Goal: Transaction & Acquisition: Purchase product/service

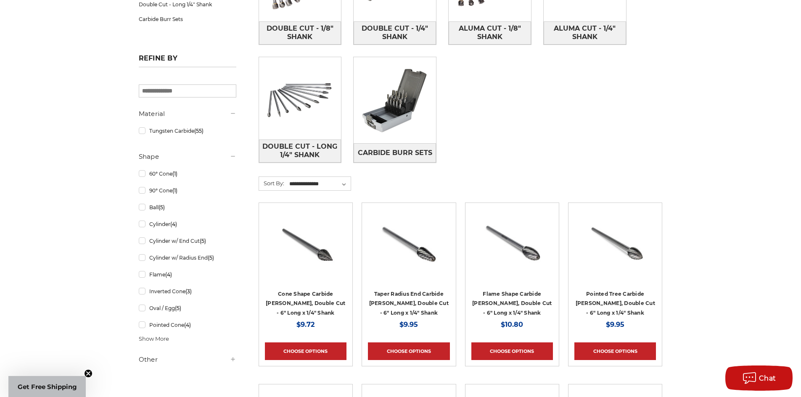
scroll to position [336, 0]
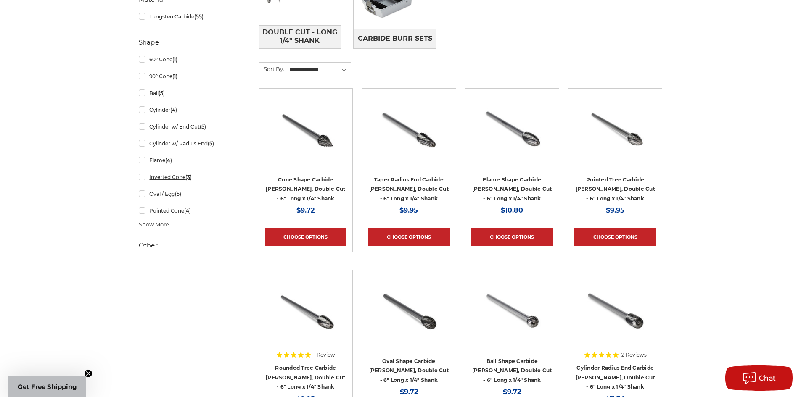
click at [143, 179] on link "Inverted Cone (3)" at bounding box center [188, 177] width 98 height 15
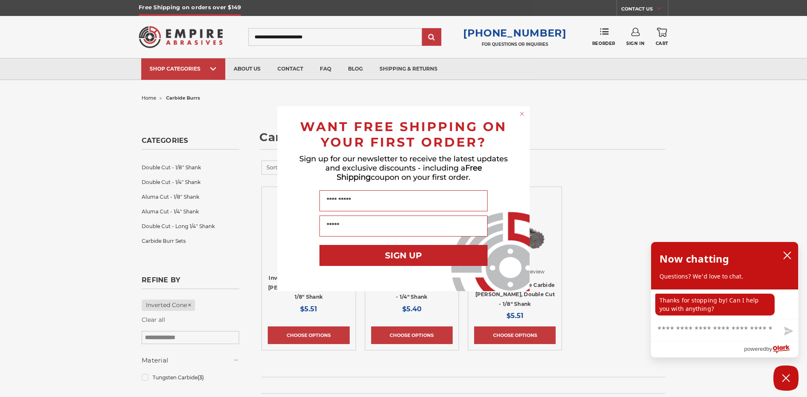
click at [633, 190] on div "Close dialog WANT FREE SHIPPING ON YOUR FIRST ORDER? Sign up for our newsletter…" at bounding box center [403, 198] width 807 height 397
click at [515, 116] on div "WANT FREE SHIPPING ON YOUR FIRST ORDER?" at bounding box center [404, 132] width 236 height 35
click at [519, 112] on circle "Close dialog" at bounding box center [523, 114] width 8 height 8
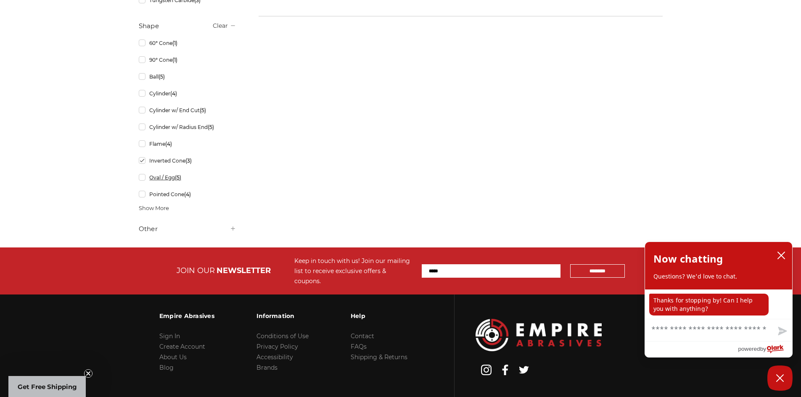
scroll to position [379, 0]
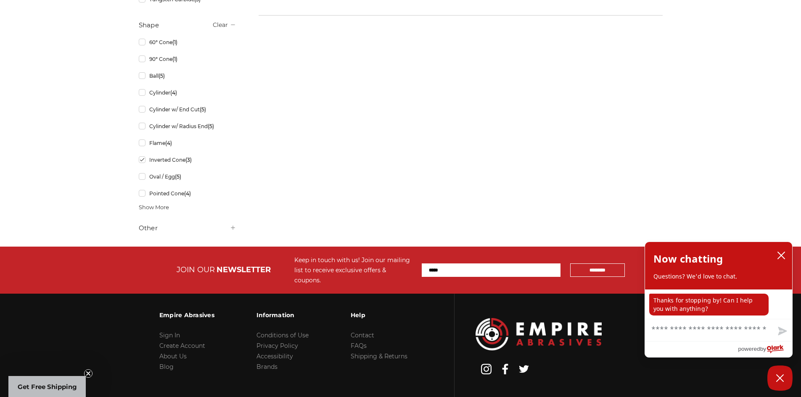
click at [166, 208] on span "Show More" at bounding box center [154, 208] width 30 height 8
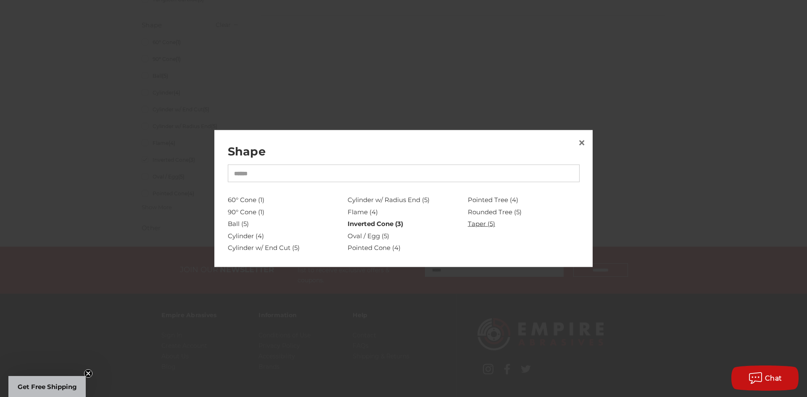
click at [474, 222] on link "Taper (5)" at bounding box center [524, 224] width 112 height 12
